Goal: Task Accomplishment & Management: Manage account settings

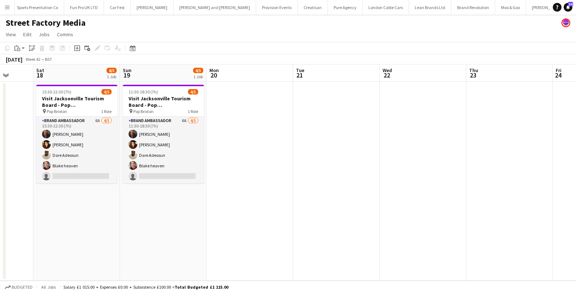
scroll to position [0, 677]
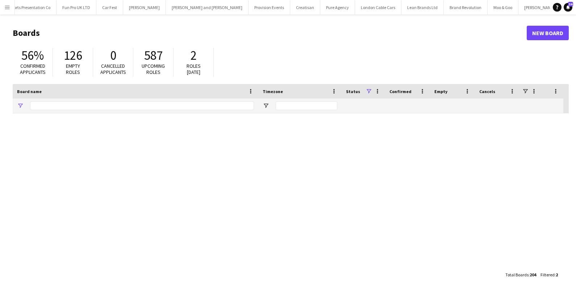
type input "*****"
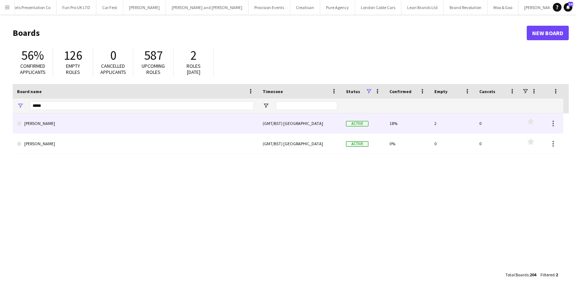
click at [48, 122] on link "[PERSON_NAME]" at bounding box center [135, 123] width 237 height 20
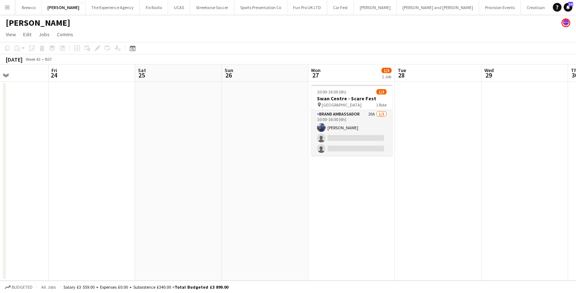
scroll to position [0, 279]
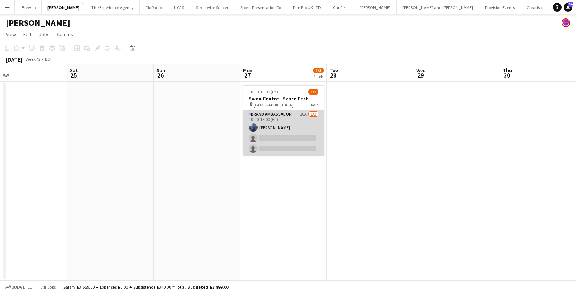
click at [279, 144] on app-card-role "Brand Ambassador 20A [DATE] 10:00-16:00 (6h) [PERSON_NAME] single-neutral-actio…" at bounding box center [283, 133] width 81 height 46
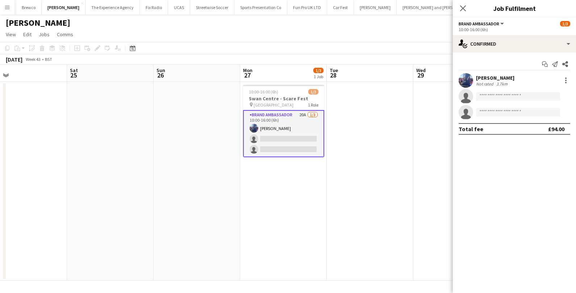
click at [510, 91] on app-invite-slot "single-neutral-actions" at bounding box center [514, 96] width 123 height 14
click at [501, 97] on input at bounding box center [518, 96] width 84 height 9
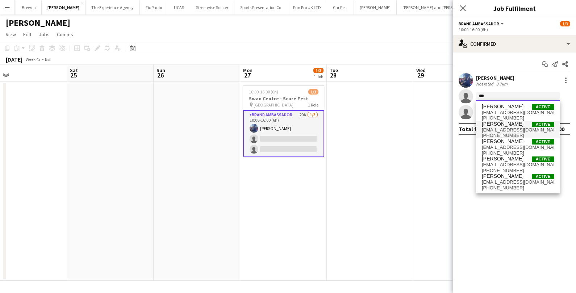
type input "***"
click at [501, 127] on span "[PERSON_NAME]" at bounding box center [503, 124] width 42 height 6
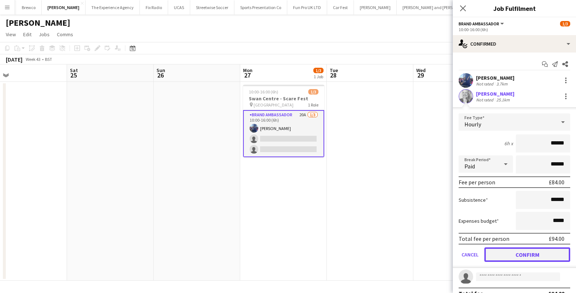
click at [505, 258] on button "Confirm" at bounding box center [528, 255] width 86 height 14
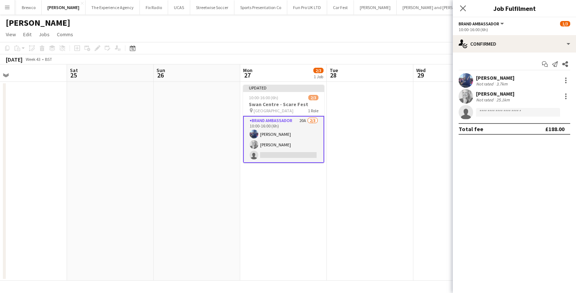
click at [394, 199] on app-date-cell at bounding box center [370, 181] width 87 height 199
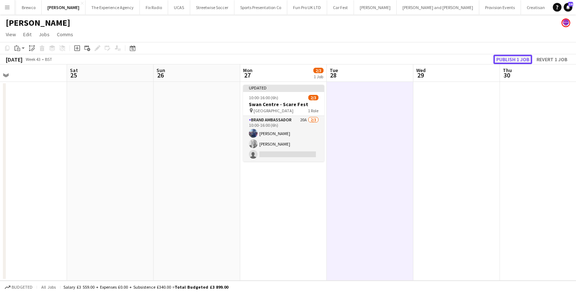
click at [506, 59] on button "Publish 1 job" at bounding box center [513, 59] width 39 height 9
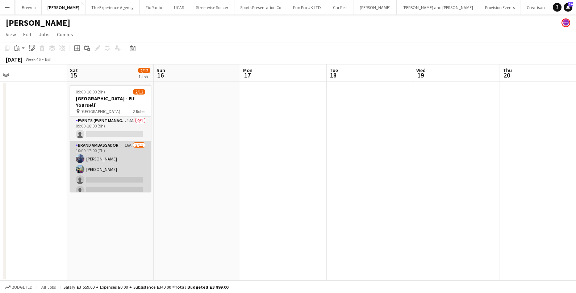
click at [120, 153] on app-card-role "Brand Ambassador 16A [DATE] 10:00-17:00 (7h) [PERSON_NAME] [PERSON_NAME] single…" at bounding box center [110, 206] width 81 height 130
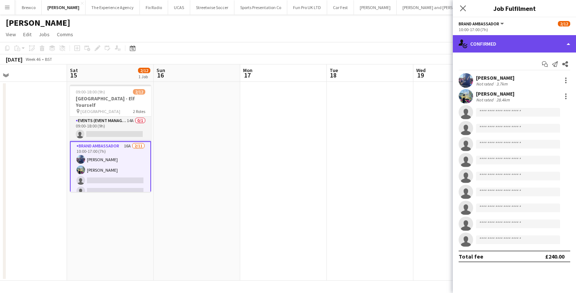
click at [504, 43] on div "single-neutral-actions-check-2 Confirmed" at bounding box center [514, 43] width 123 height 17
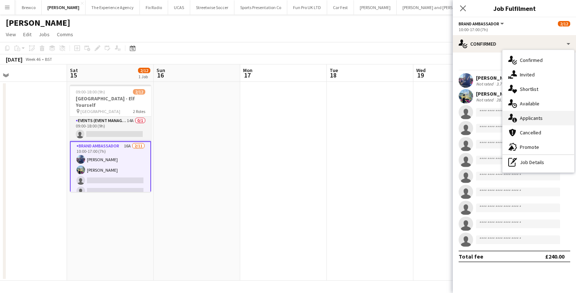
click at [515, 117] on icon "single-neutral-actions-information" at bounding box center [513, 118] width 9 height 9
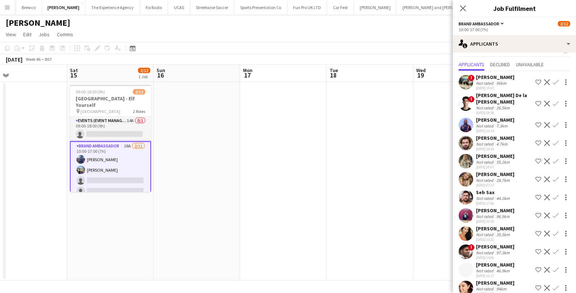
scroll to position [14, 0]
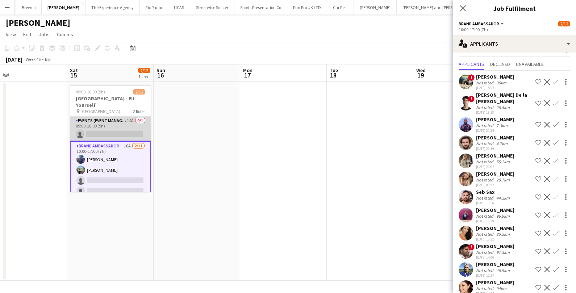
click at [128, 119] on app-card-role "Events (Event Manager) 14A 0/1 09:00-18:00 (9h) single-neutral-actions" at bounding box center [110, 129] width 81 height 25
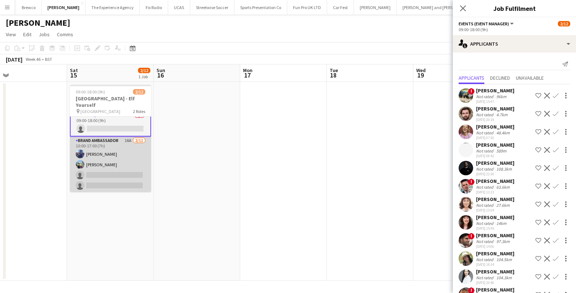
scroll to position [0, 0]
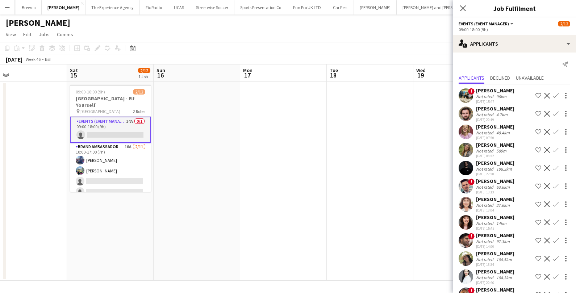
click at [498, 221] on div "14km" at bounding box center [501, 223] width 13 height 5
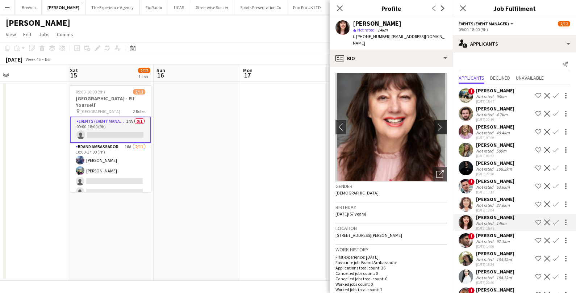
click at [440, 123] on app-icon "chevron-right" at bounding box center [441, 127] width 11 height 8
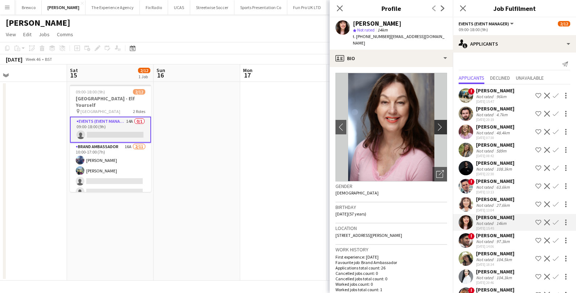
click at [441, 123] on app-icon "chevron-right" at bounding box center [441, 127] width 11 height 8
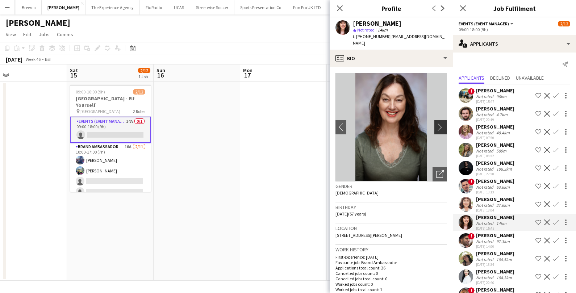
click at [441, 123] on app-icon "chevron-right" at bounding box center [441, 127] width 11 height 8
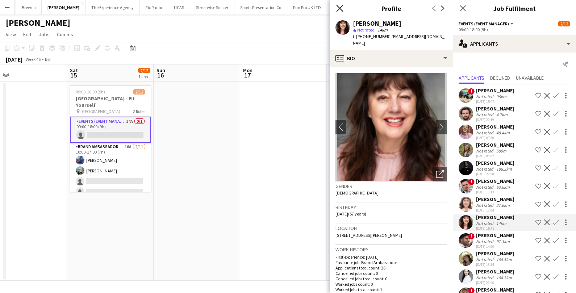
click at [342, 9] on icon "Close pop-in" at bounding box center [339, 8] width 7 height 7
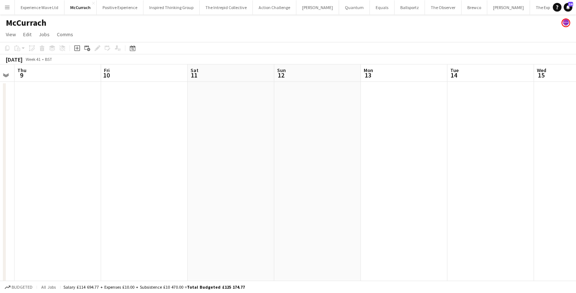
scroll to position [0, 149]
click at [4, 8] on app-icon "Menu" at bounding box center [7, 7] width 6 height 6
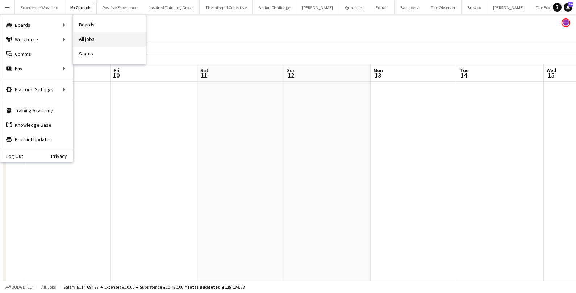
click at [98, 33] on link "All jobs" at bounding box center [109, 39] width 72 height 14
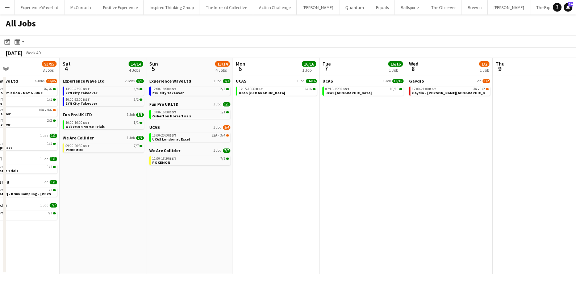
scroll to position [0, 199]
